Goal: Transaction & Acquisition: Obtain resource

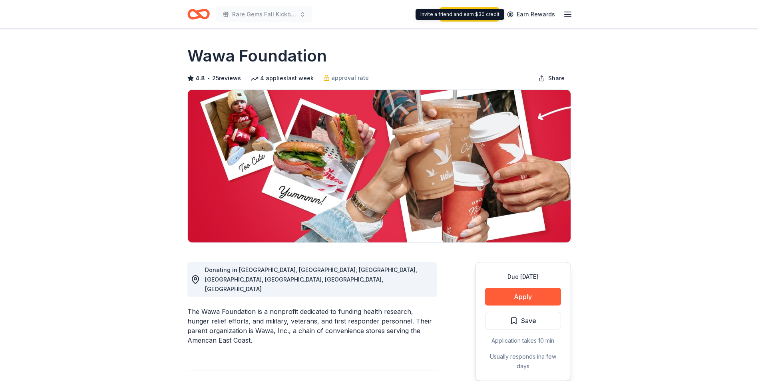
scroll to position [120, 0]
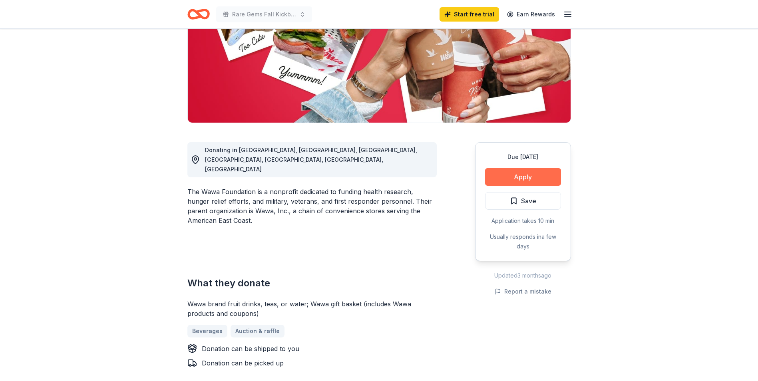
click at [534, 174] on button "Apply" at bounding box center [523, 177] width 76 height 18
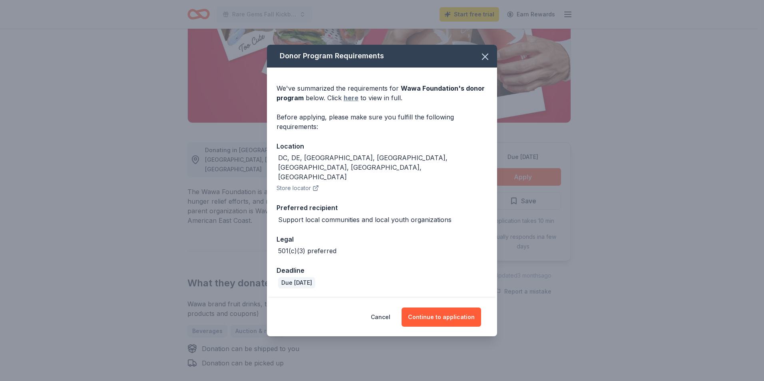
click at [352, 103] on link "here" at bounding box center [351, 98] width 15 height 10
click at [483, 62] on icon "button" at bounding box center [485, 56] width 11 height 11
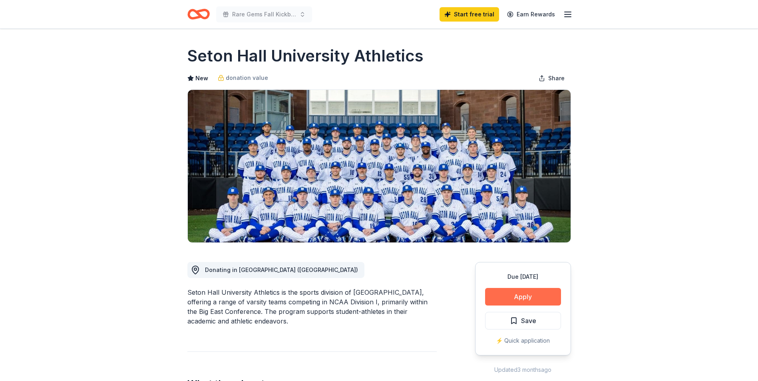
click at [528, 296] on button "Apply" at bounding box center [523, 297] width 76 height 18
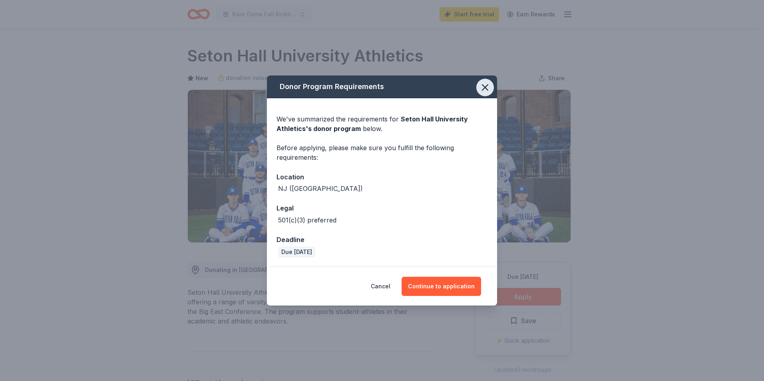
click at [479, 87] on button "button" at bounding box center [486, 88] width 18 height 18
